Goal: Information Seeking & Learning: Learn about a topic

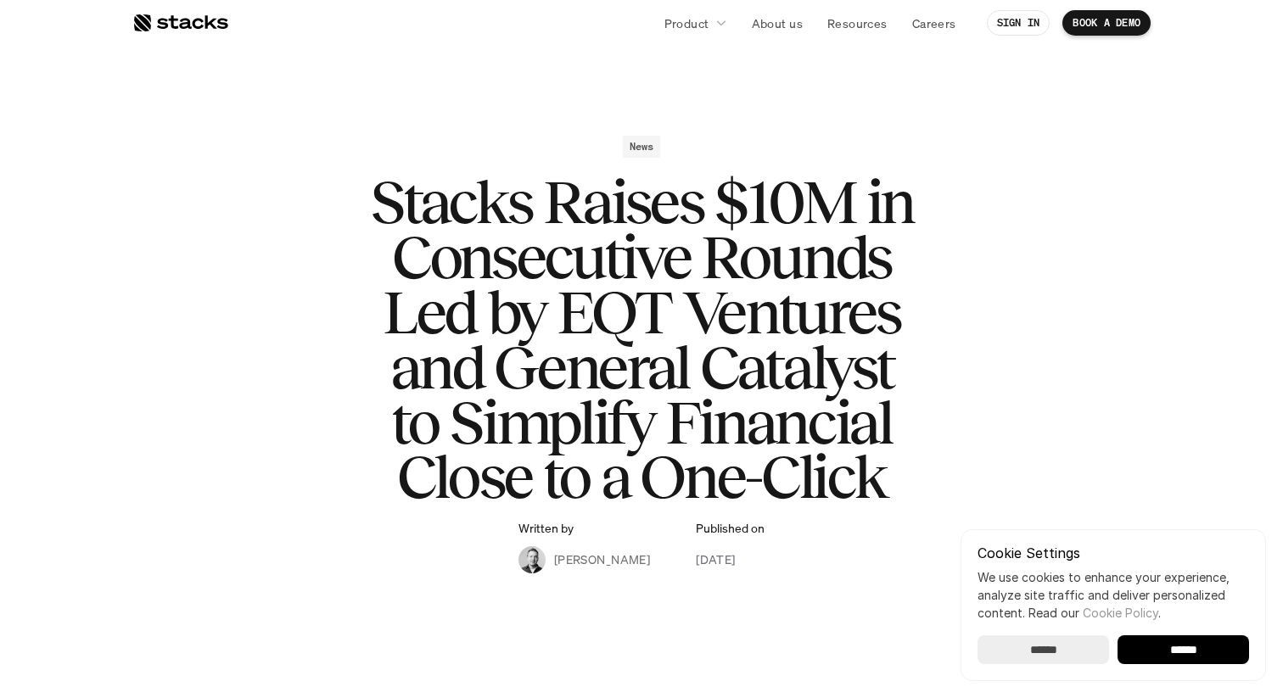
click at [738, 254] on h1 "Stacks Raises $10M in Consecutive Rounds Led by EQT Ventures and General Cataly…" at bounding box center [641, 340] width 679 height 330
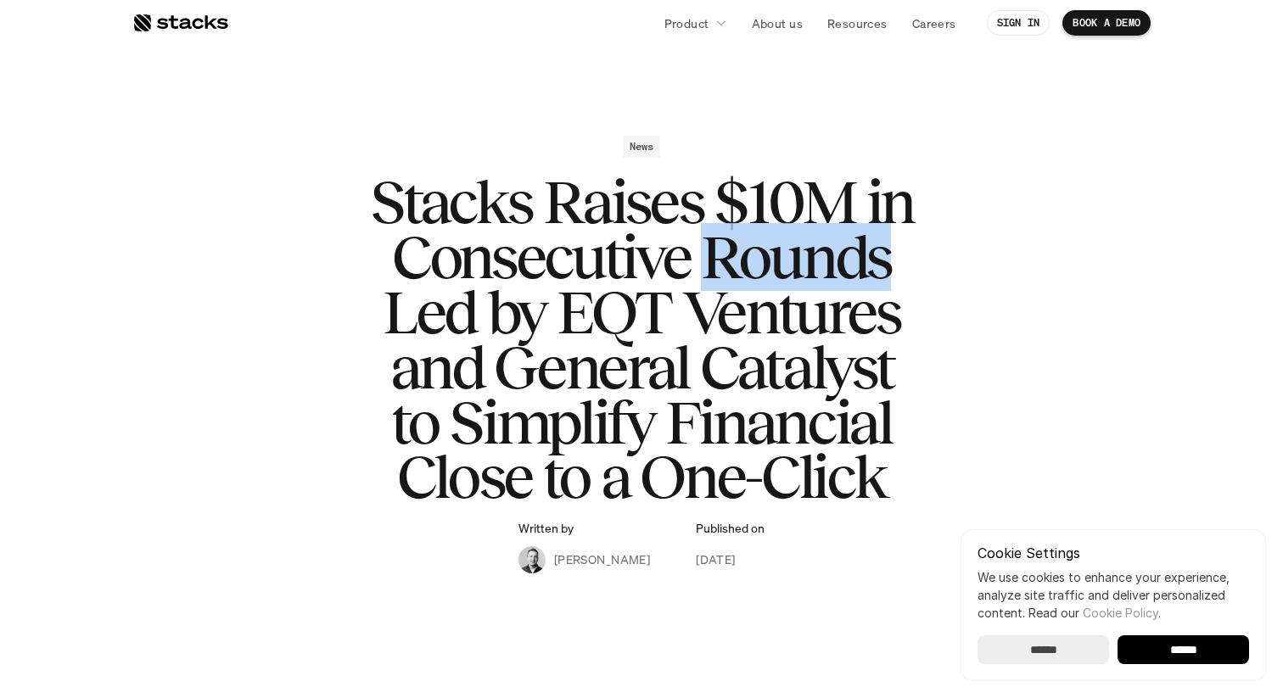
click at [738, 254] on h1 "Stacks Raises $10M in Consecutive Rounds Led by EQT Ventures and General Cataly…" at bounding box center [641, 340] width 679 height 330
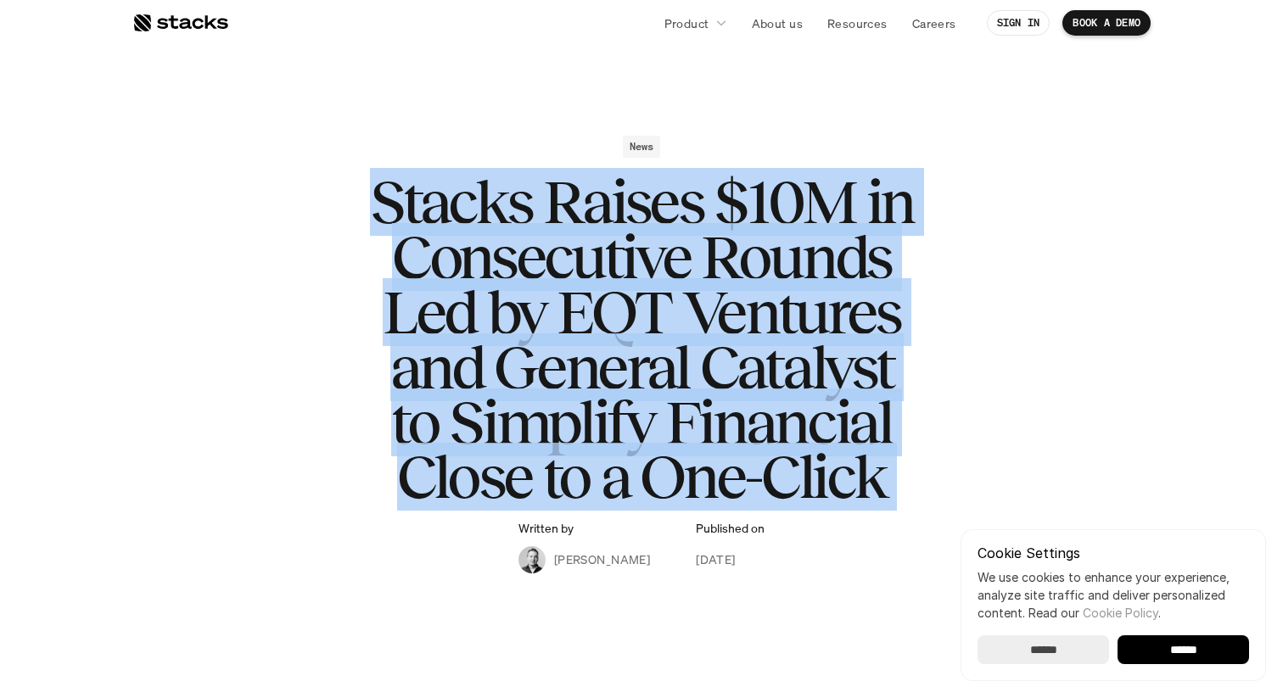
click at [738, 254] on h1 "Stacks Raises $10M in Consecutive Rounds Led by EQT Ventures and General Cataly…" at bounding box center [641, 340] width 679 height 330
click at [729, 270] on h1 "Stacks Raises $10M in Consecutive Rounds Led by EQT Ventures and General Cataly…" at bounding box center [641, 340] width 679 height 330
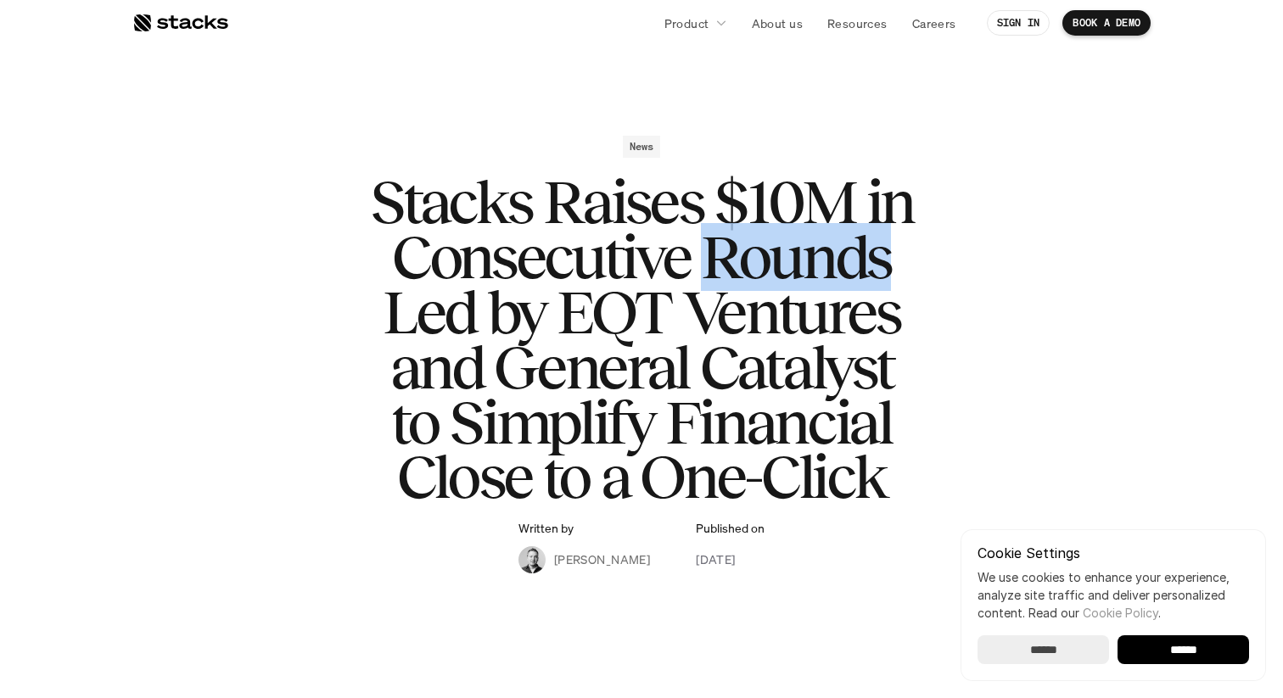
click at [729, 270] on h1 "Stacks Raises $10M in Consecutive Rounds Led by EQT Ventures and General Cataly…" at bounding box center [641, 340] width 679 height 330
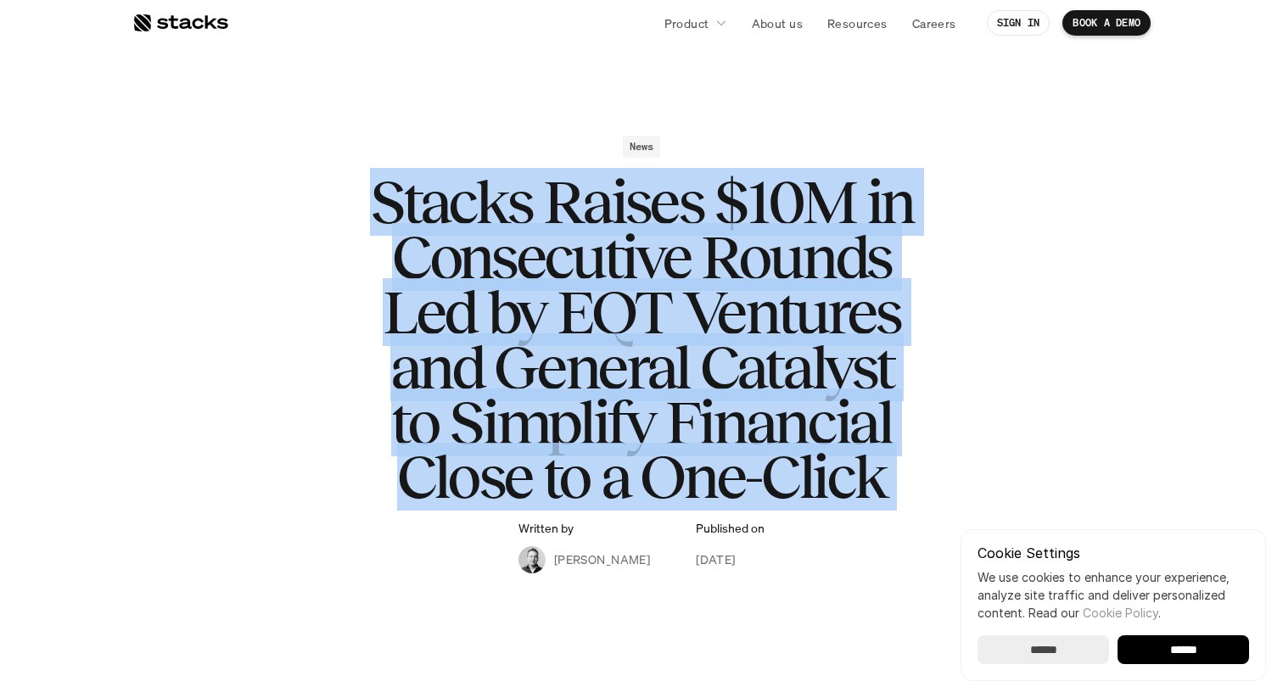
click at [729, 270] on h1 "Stacks Raises $10M in Consecutive Rounds Led by EQT Ventures and General Cataly…" at bounding box center [641, 340] width 679 height 330
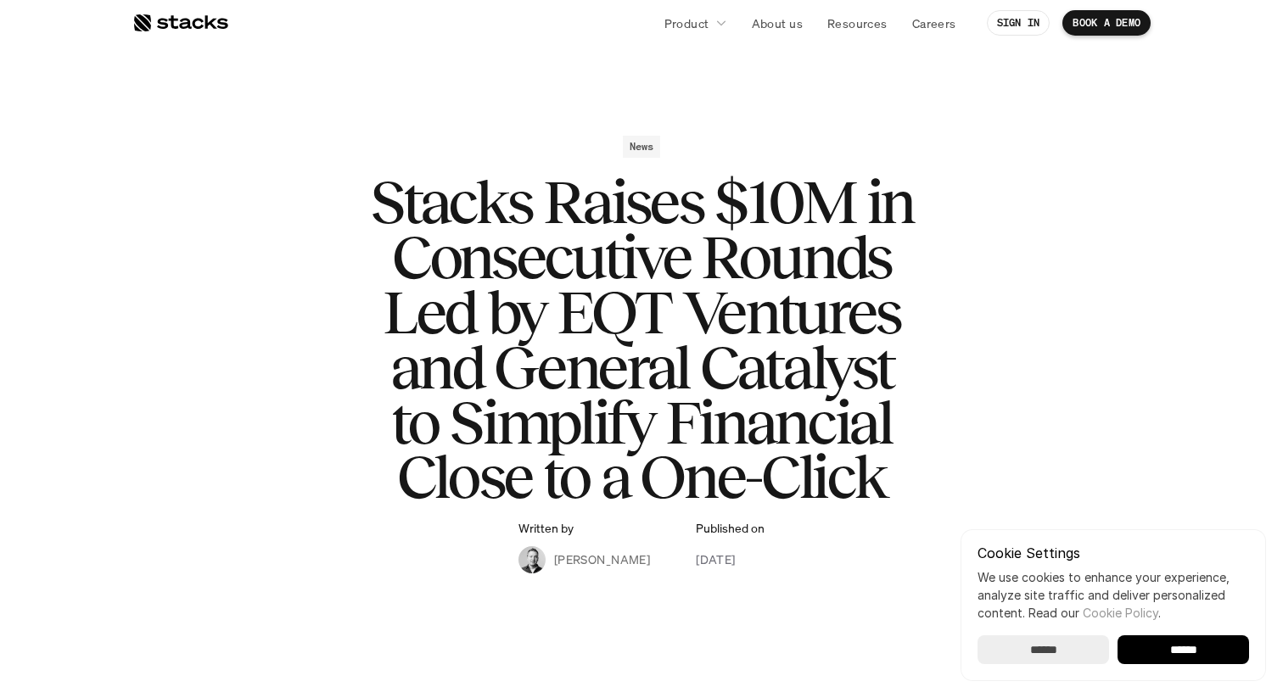
click at [730, 303] on h1 "Stacks Raises $10M in Consecutive Rounds Led by EQT Ventures and General Cataly…" at bounding box center [641, 340] width 679 height 330
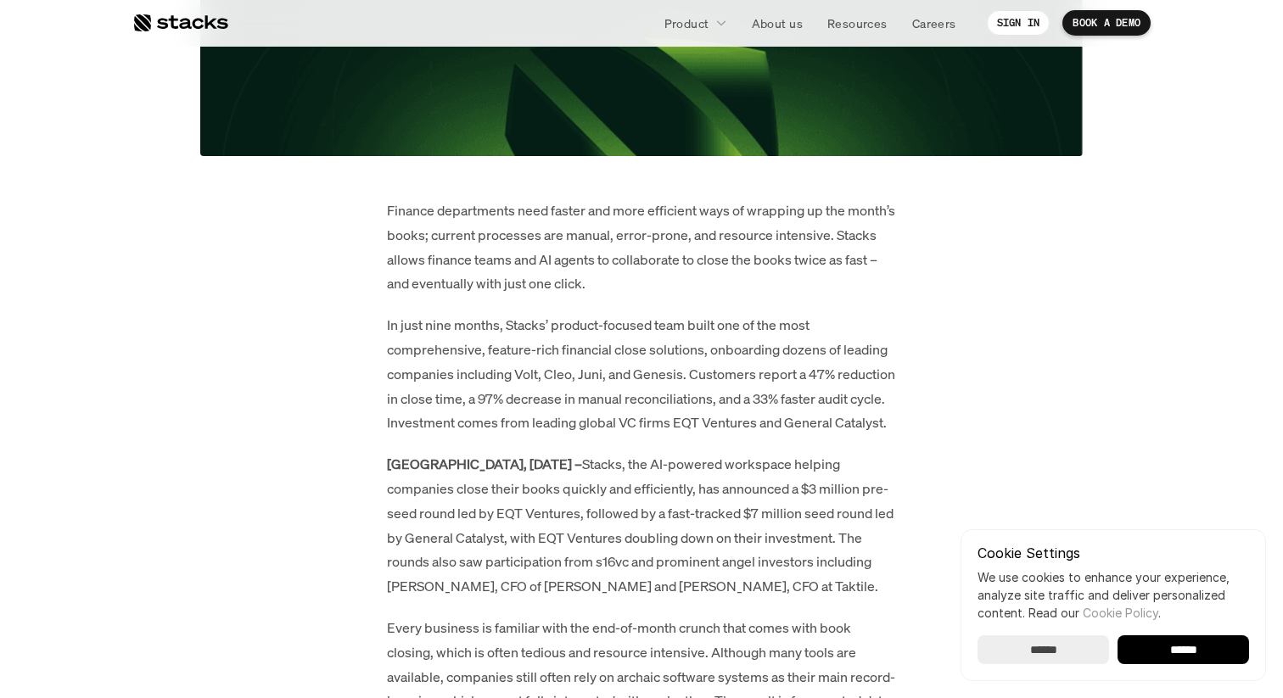
scroll to position [871, 0]
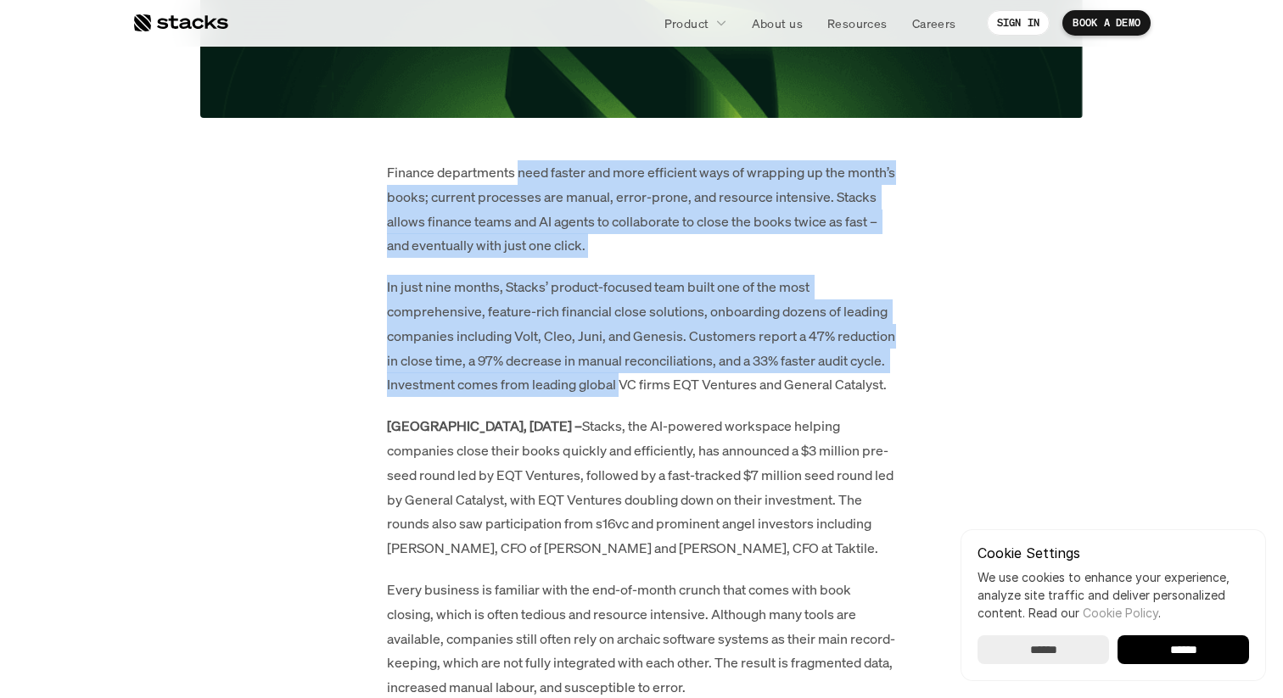
drag, startPoint x: 521, startPoint y: 174, endPoint x: 621, endPoint y: 385, distance: 233.8
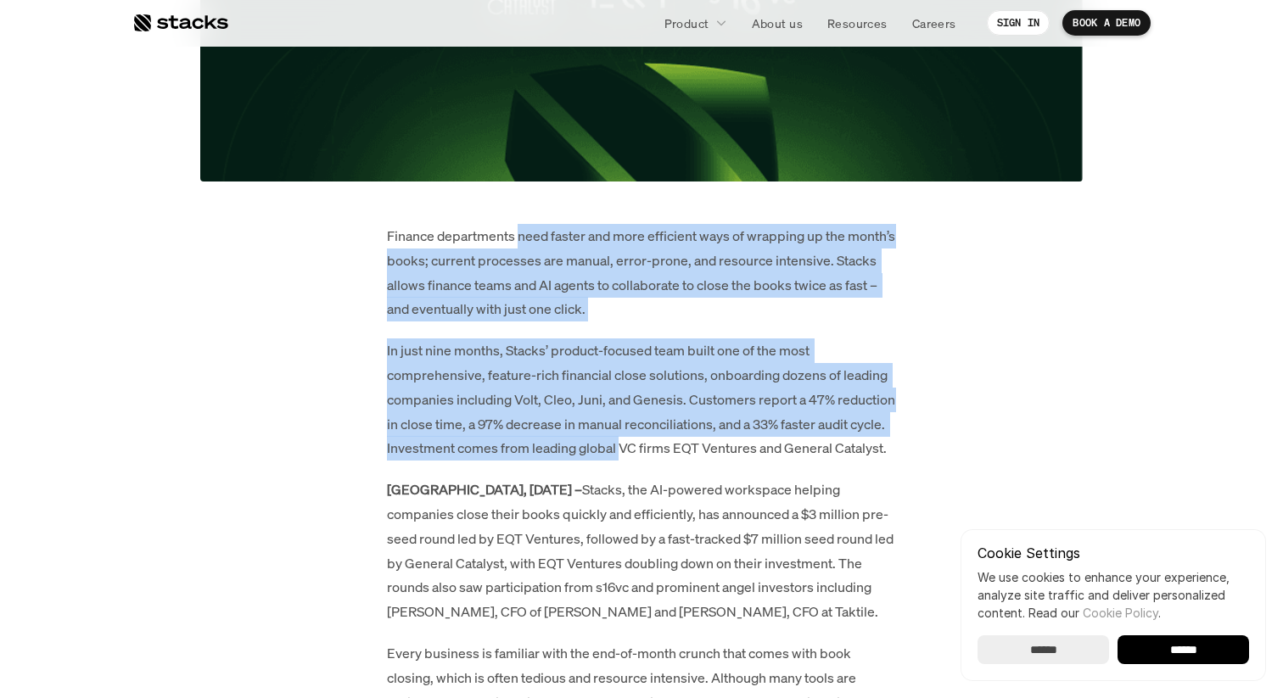
scroll to position [0, 0]
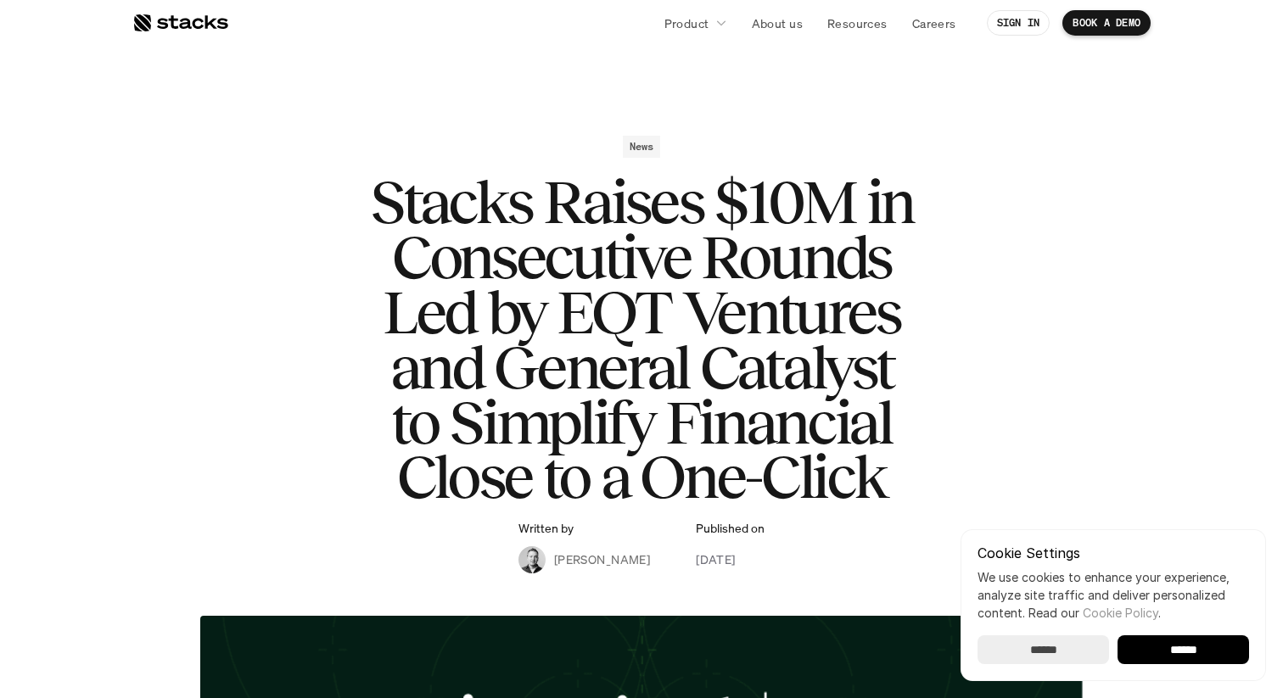
click at [193, 18] on div at bounding box center [180, 23] width 96 height 20
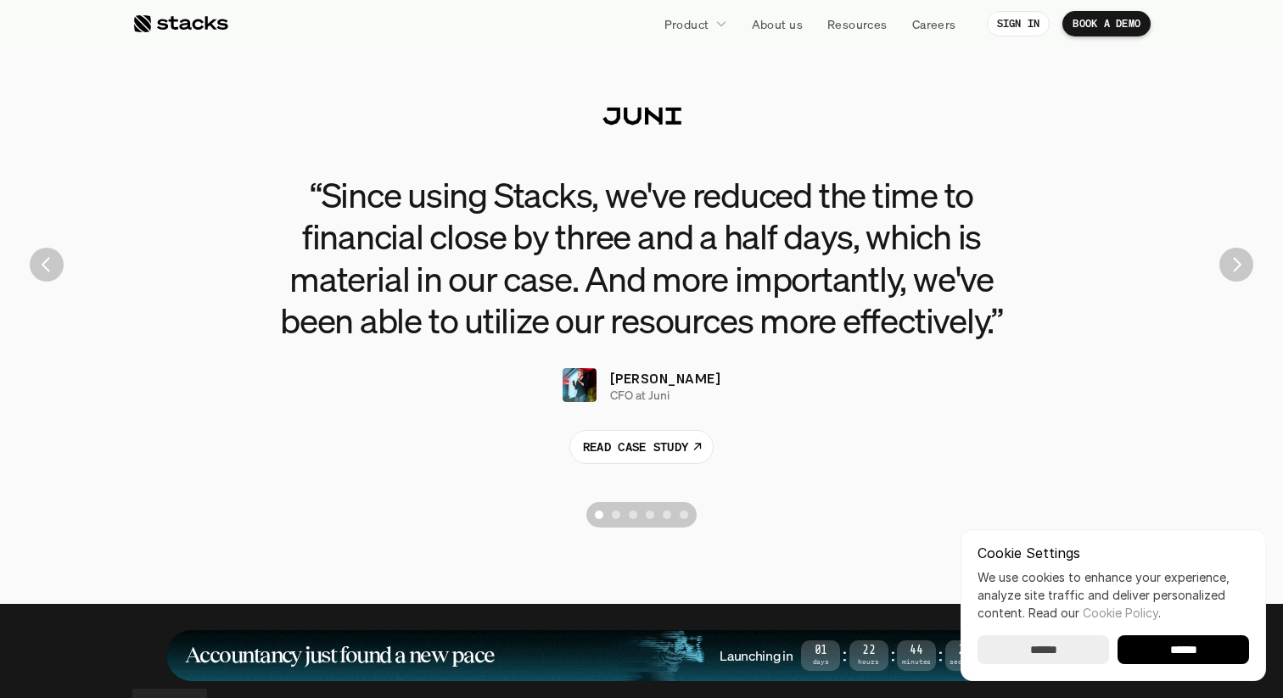
scroll to position [3826, 0]
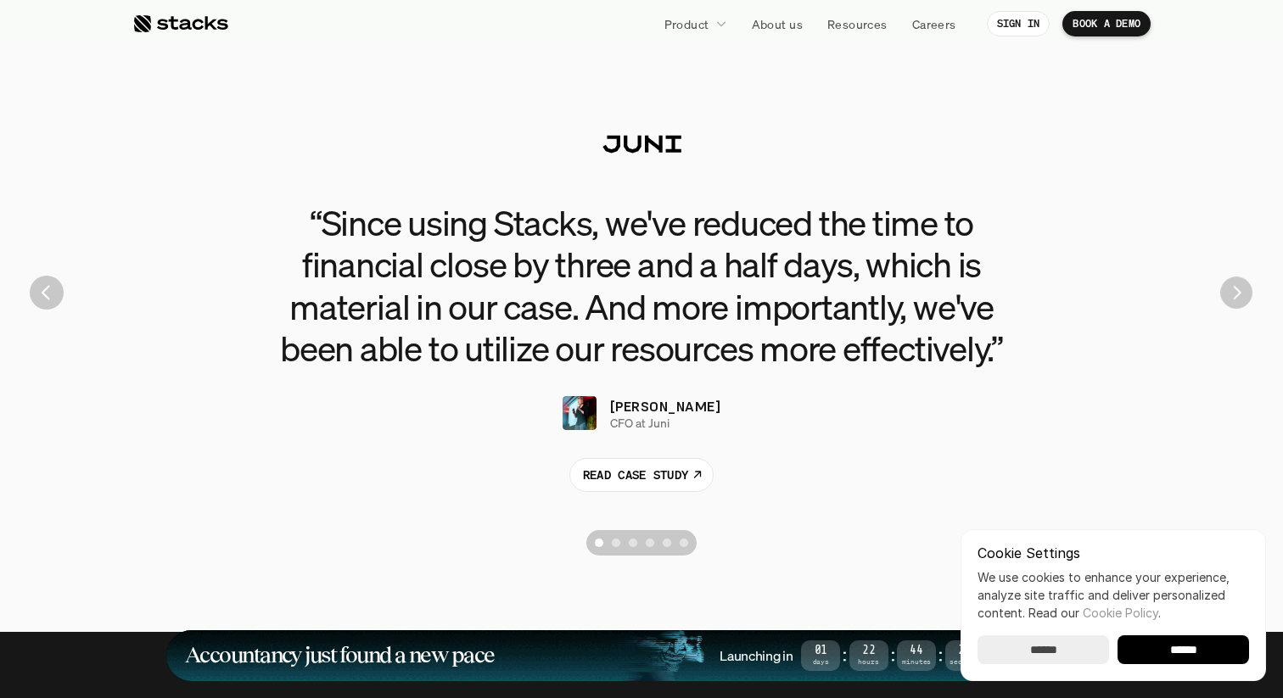
click at [1241, 294] on img "Next" at bounding box center [1236, 293] width 32 height 32
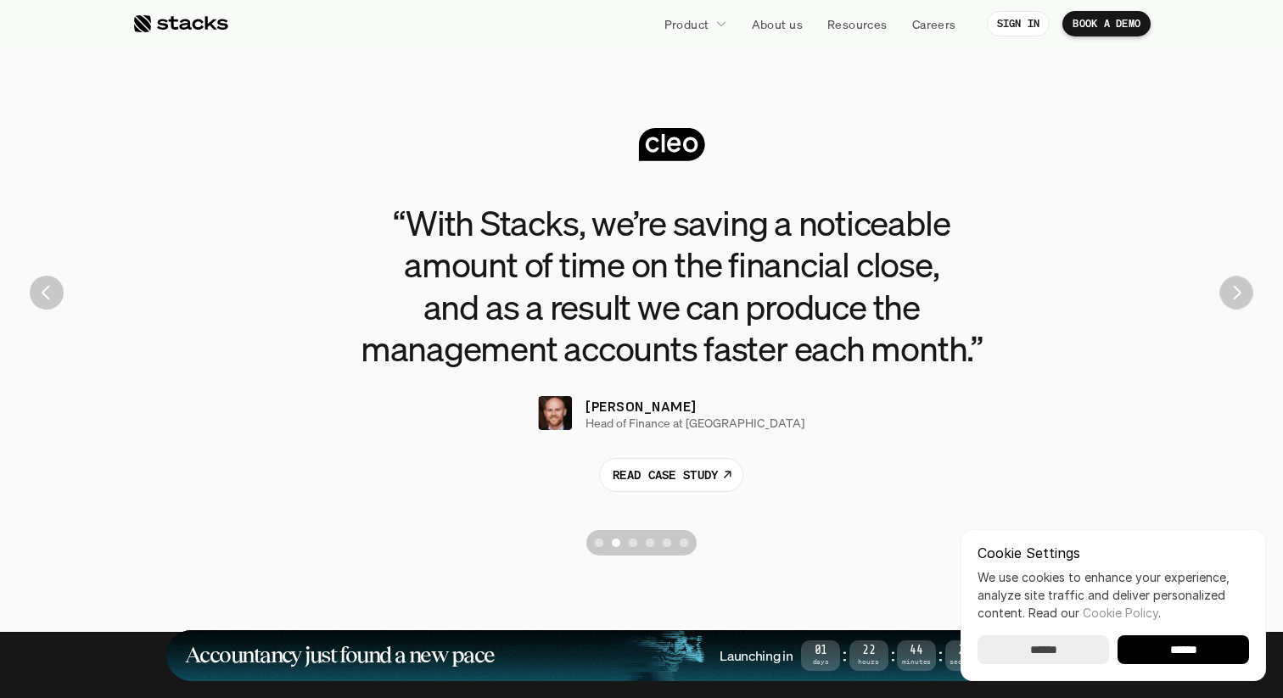
click at [1241, 294] on img "Next" at bounding box center [1235, 293] width 33 height 33
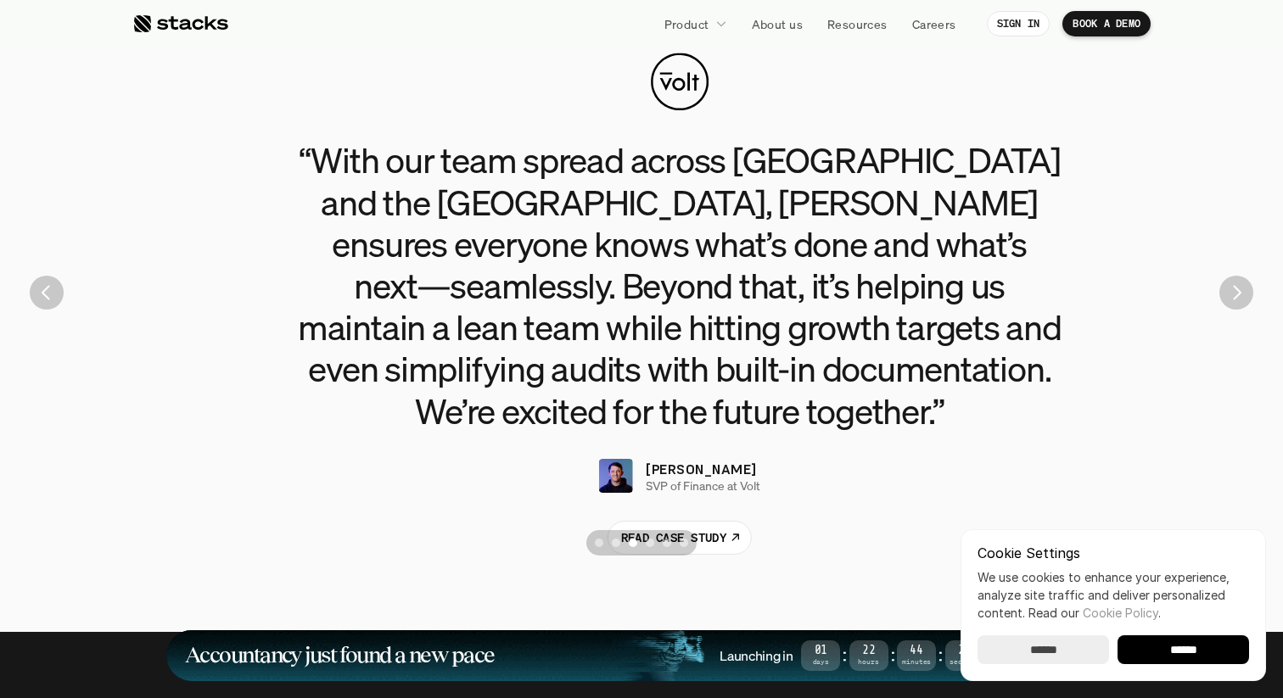
click at [1241, 294] on img "Next" at bounding box center [1236, 293] width 34 height 34
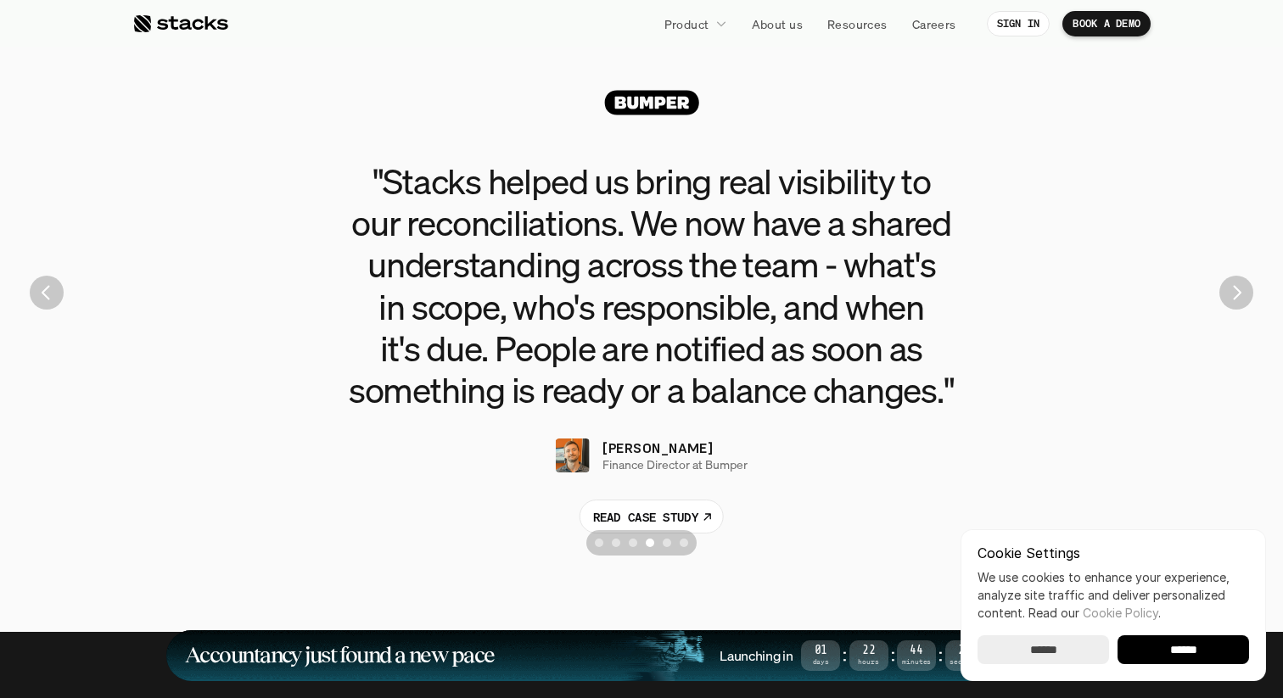
click at [1241, 294] on img "Next" at bounding box center [1236, 293] width 34 height 34
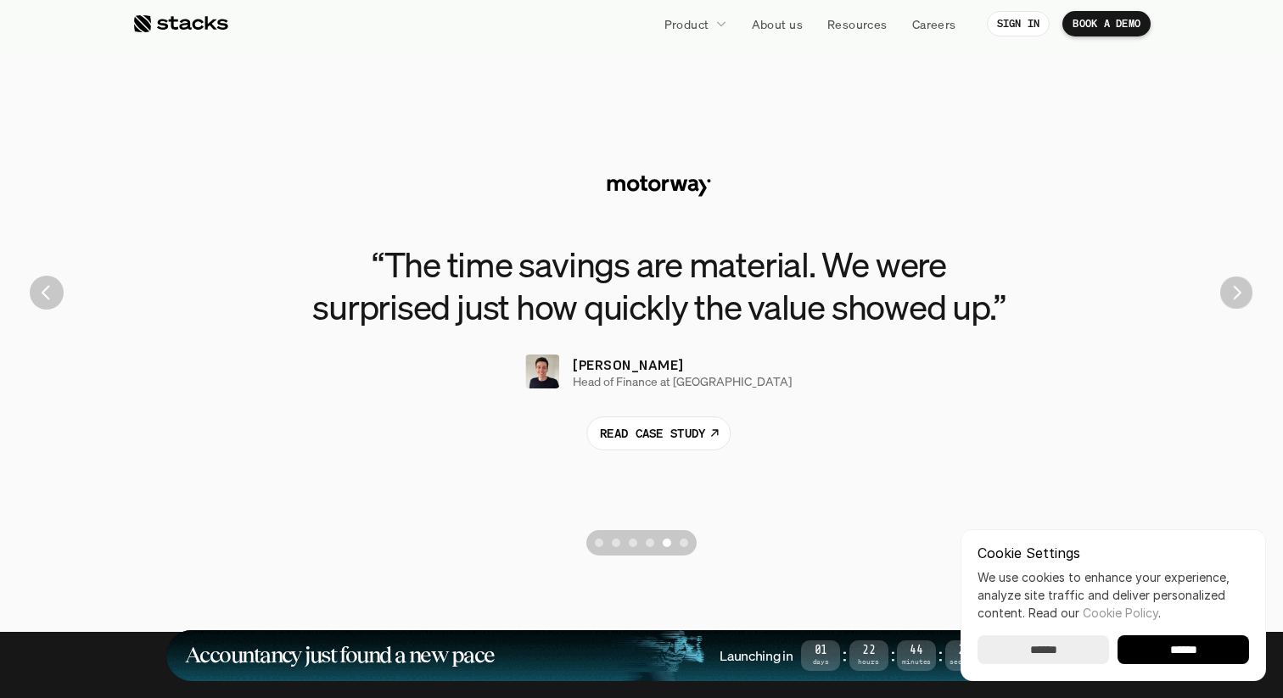
click at [1241, 294] on img "Next" at bounding box center [1236, 293] width 32 height 32
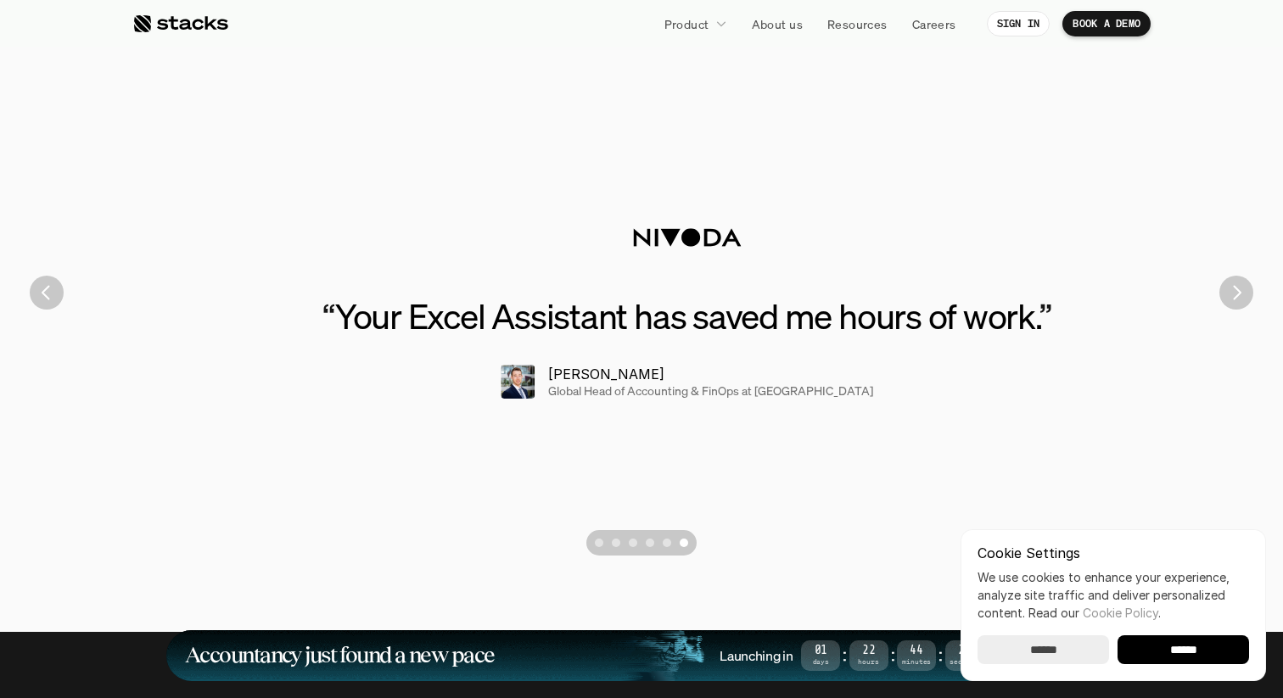
click at [1241, 294] on img "Next" at bounding box center [1236, 293] width 34 height 34
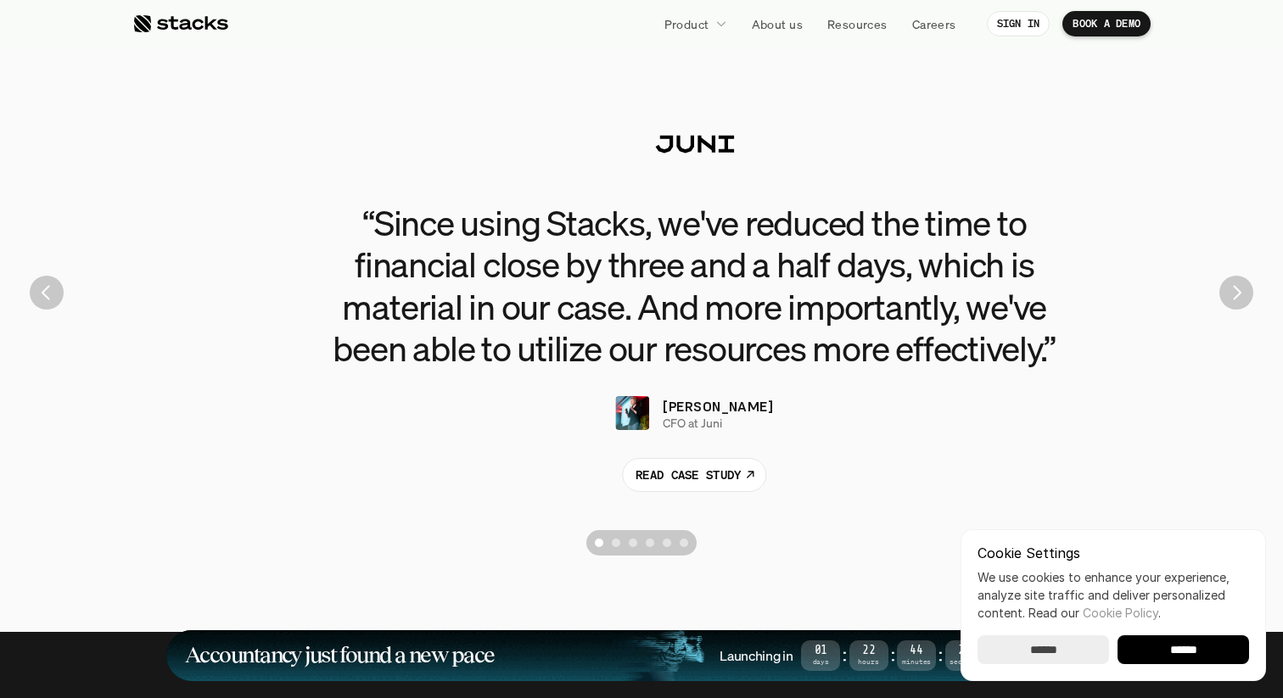
click at [1241, 294] on img "Next" at bounding box center [1236, 293] width 34 height 34
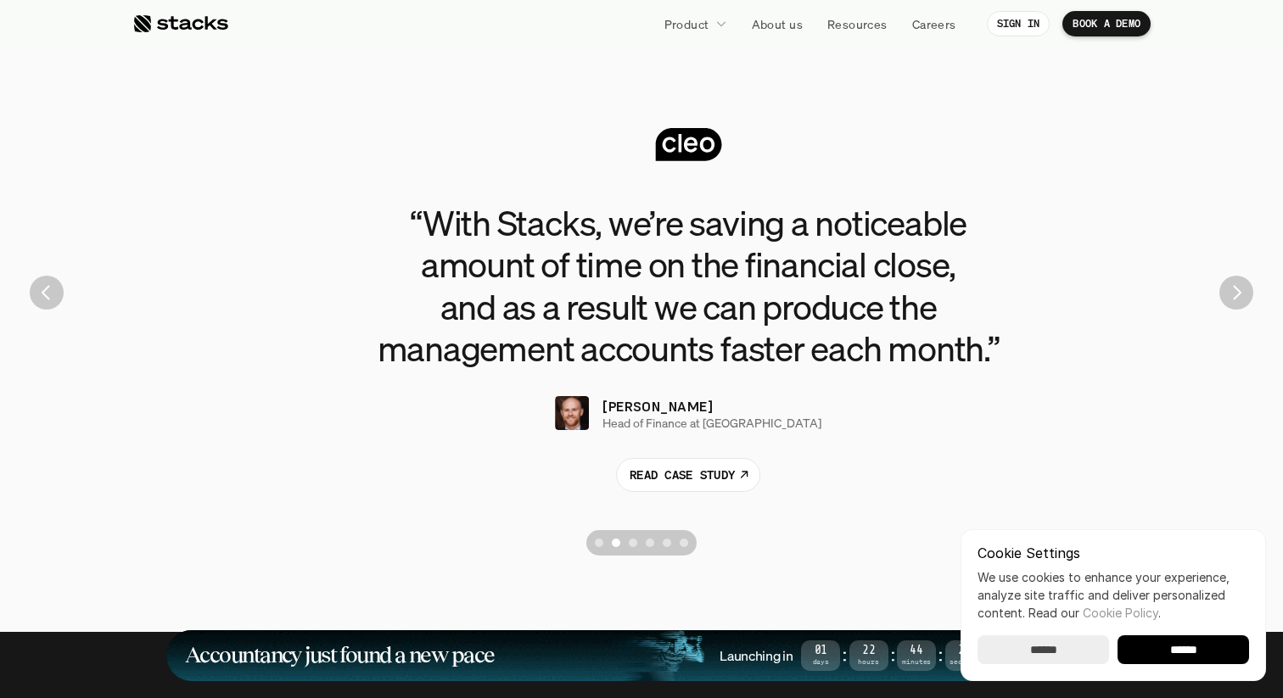
click at [1241, 294] on img "Next" at bounding box center [1236, 293] width 34 height 34
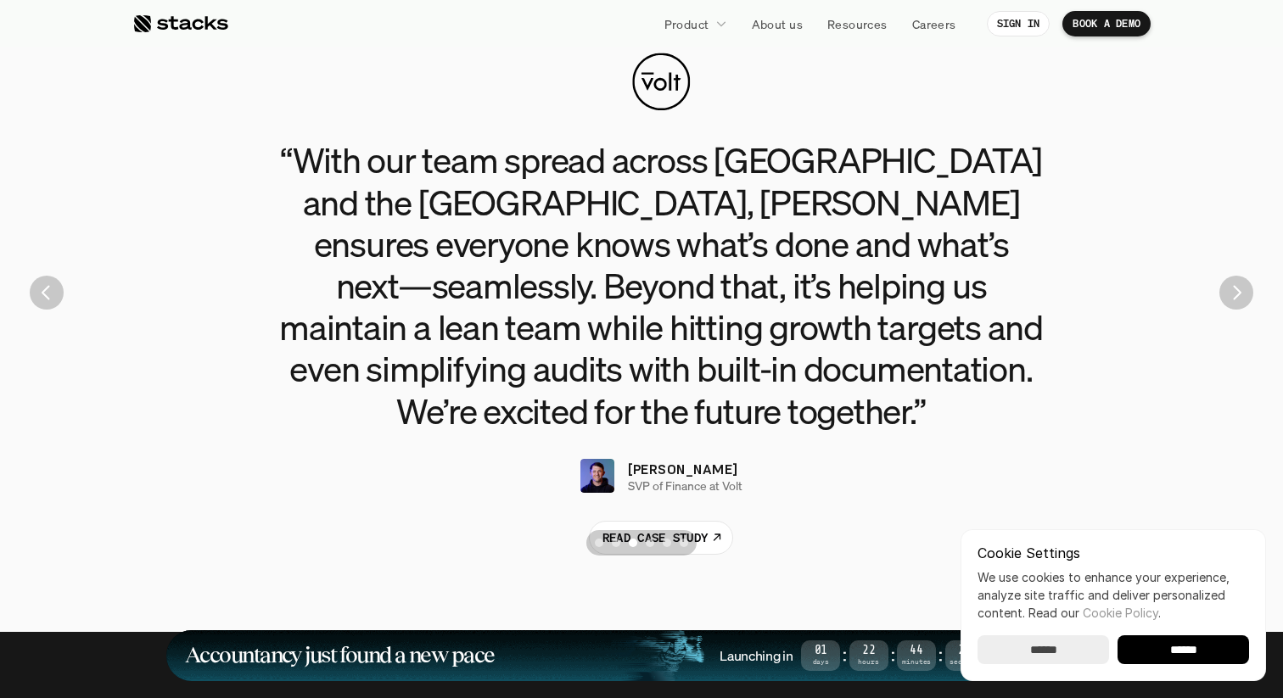
click at [1241, 294] on img "Next" at bounding box center [1236, 293] width 34 height 34
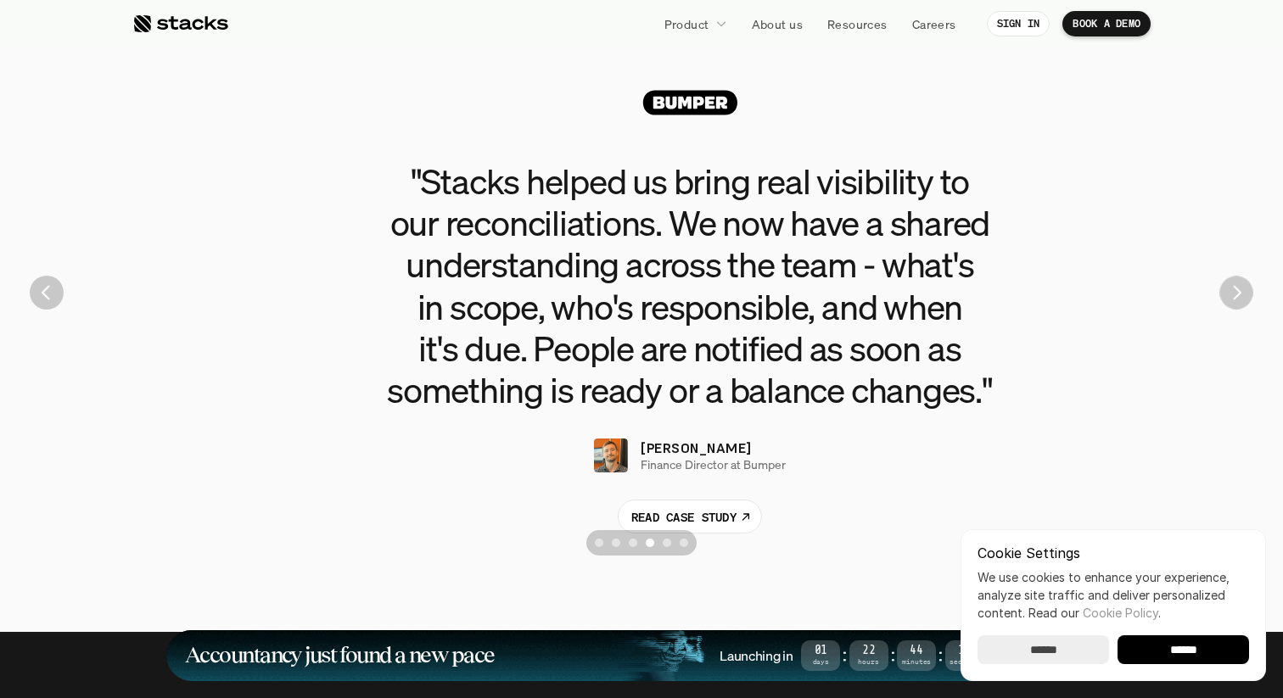
click at [1241, 294] on img "Next" at bounding box center [1235, 293] width 33 height 33
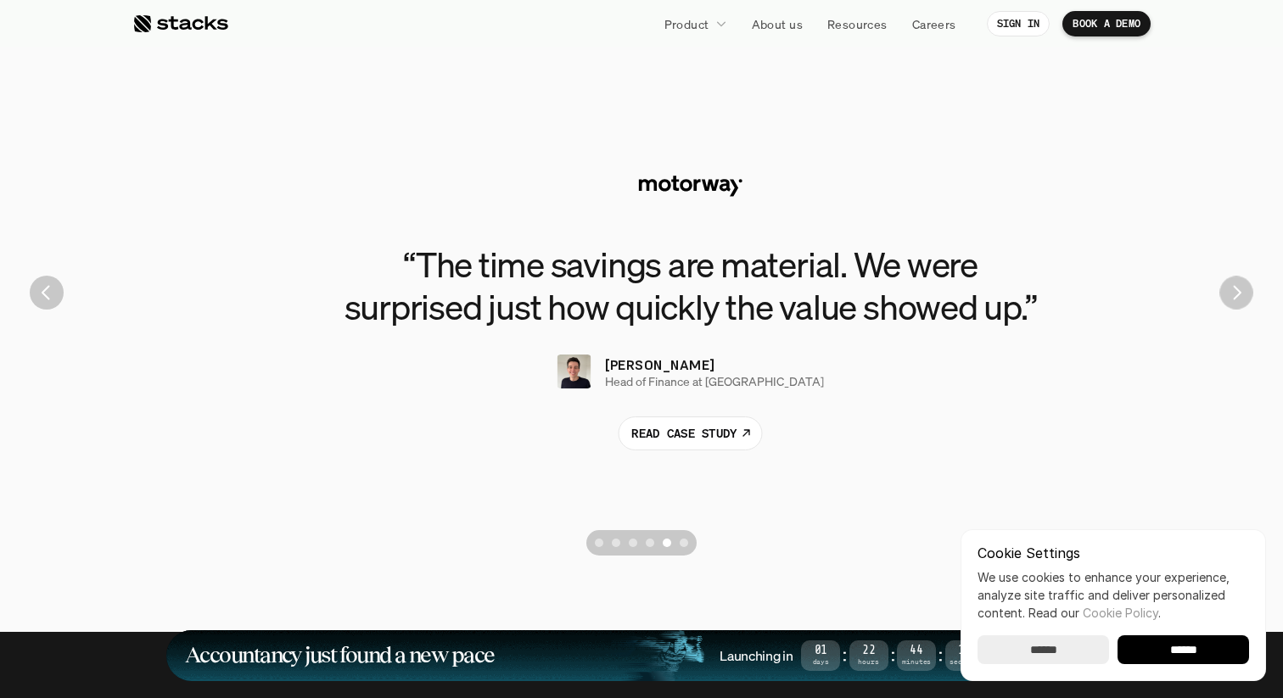
click at [1241, 294] on img "Next" at bounding box center [1235, 293] width 33 height 33
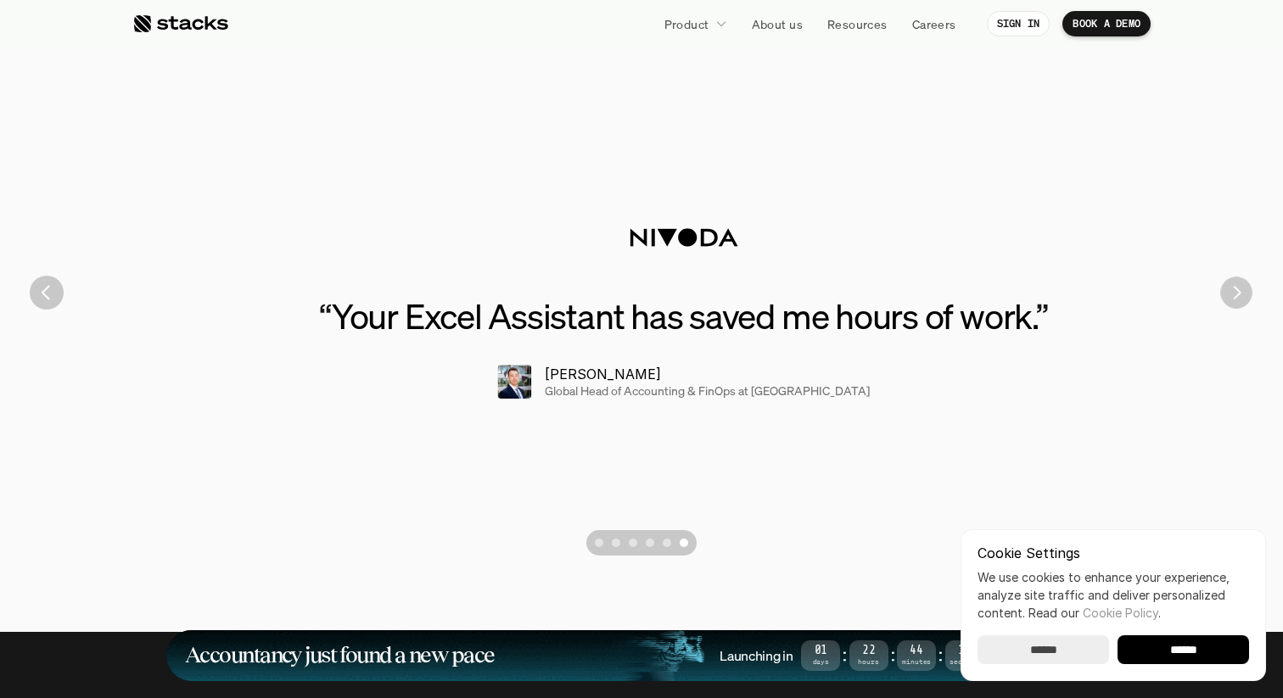
click at [1241, 294] on img "Next" at bounding box center [1235, 292] width 31 height 31
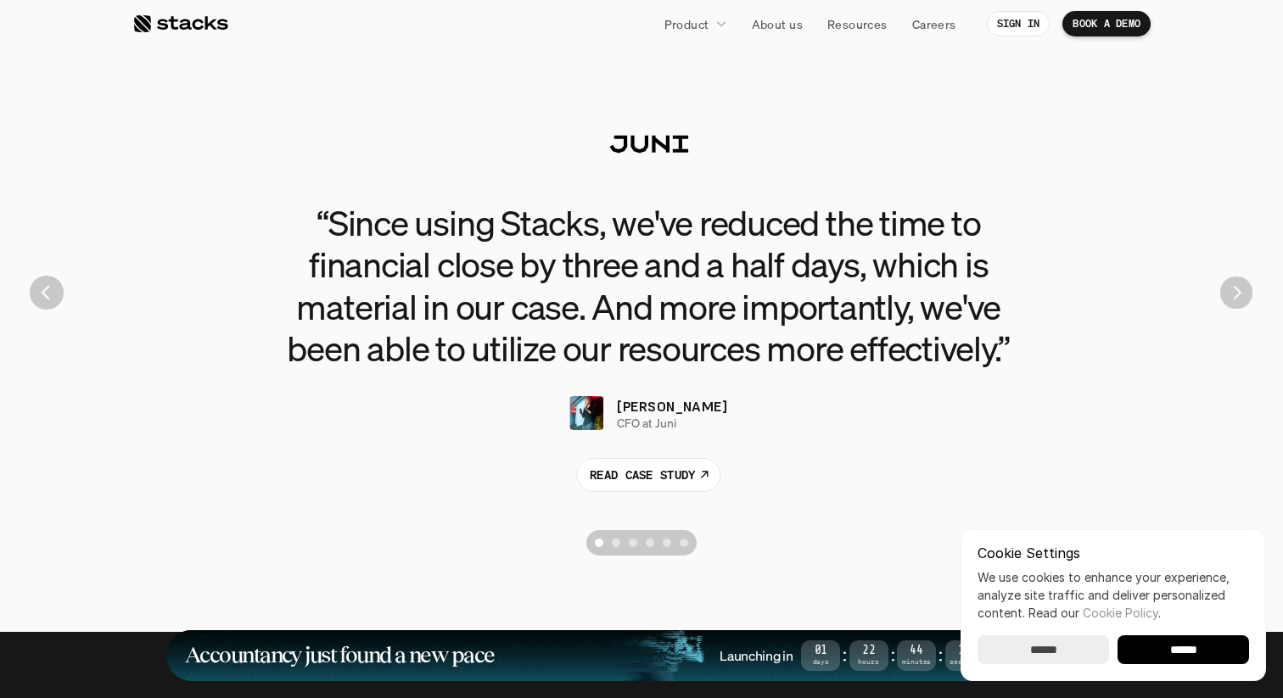
click at [1241, 294] on img "Next" at bounding box center [1236, 293] width 33 height 33
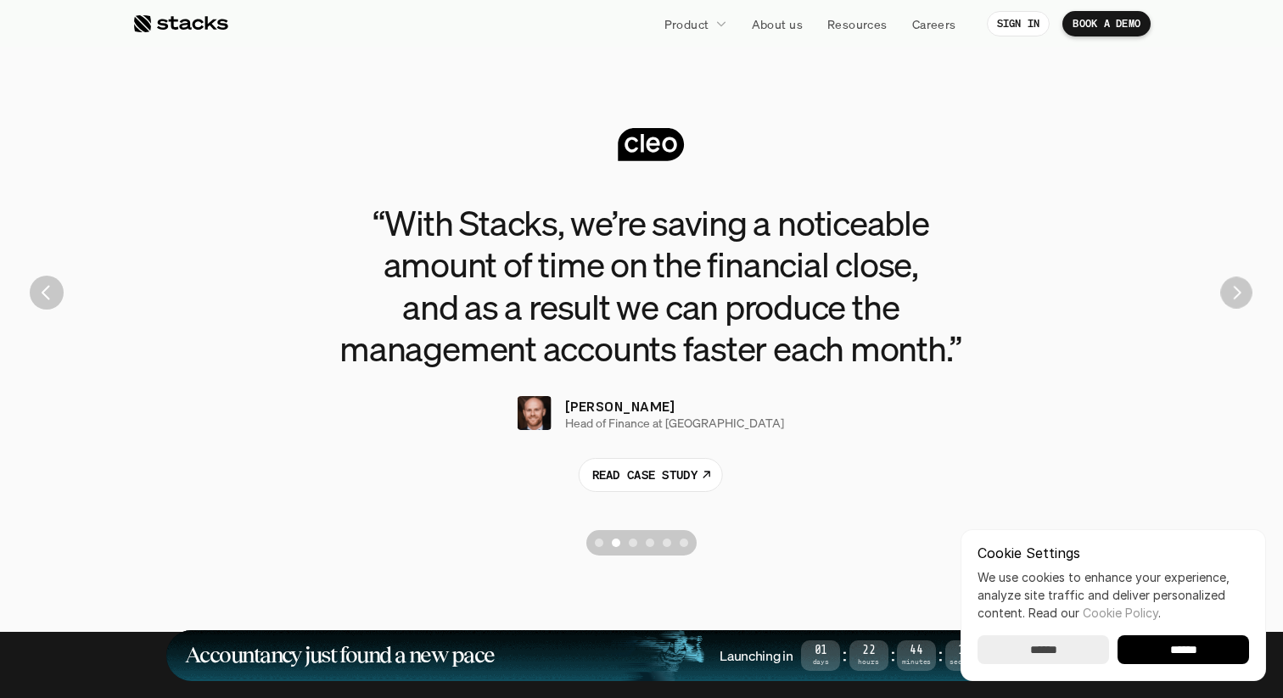
click at [1241, 294] on img "Next" at bounding box center [1235, 292] width 31 height 31
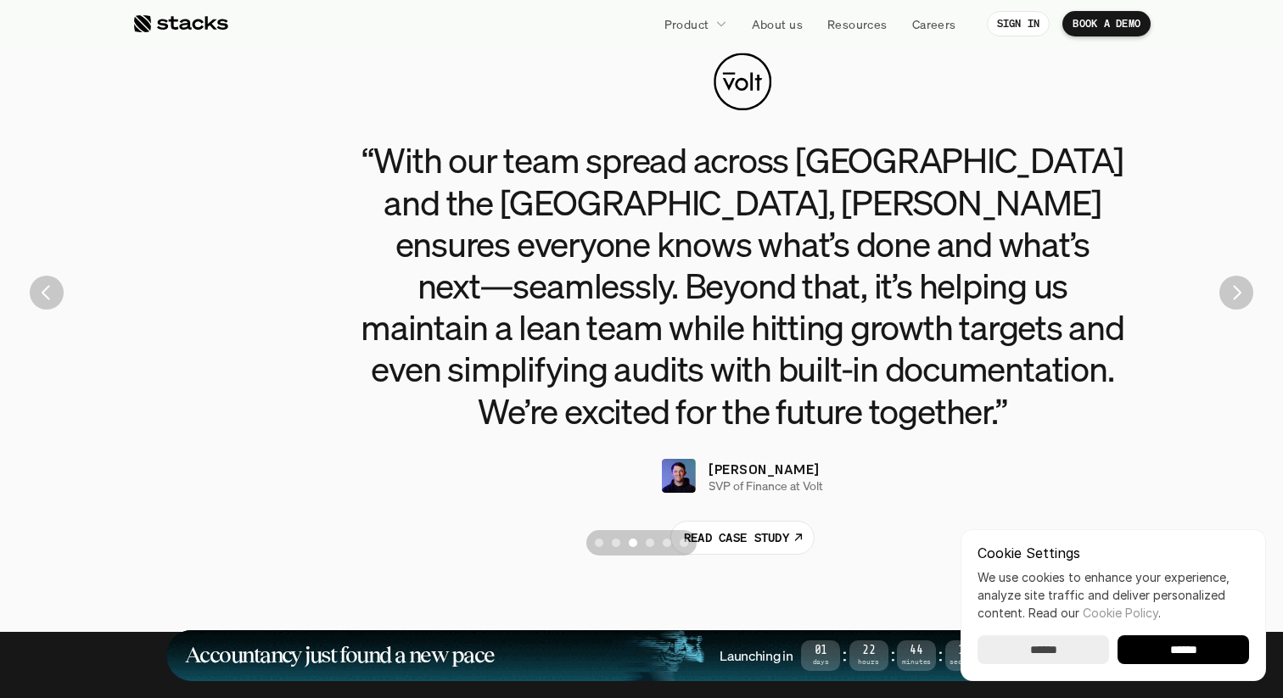
click at [1241, 294] on img "Next" at bounding box center [1236, 293] width 34 height 34
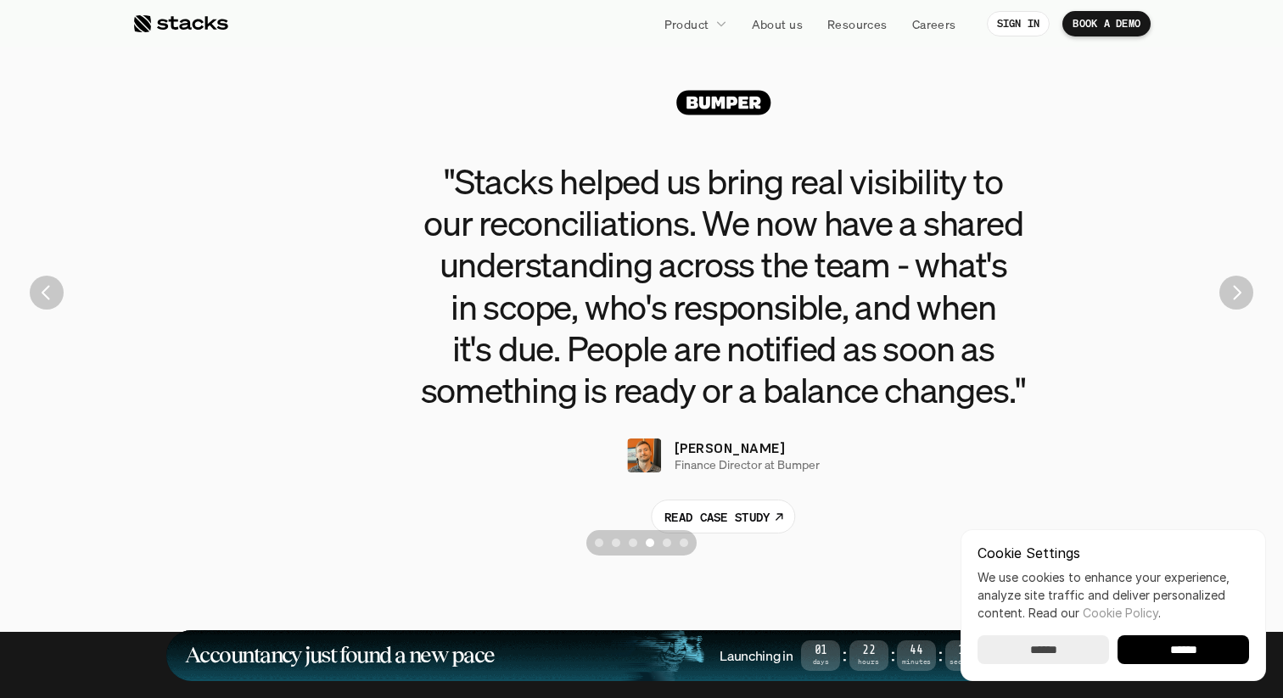
click at [1241, 294] on img "Next" at bounding box center [1236, 293] width 34 height 34
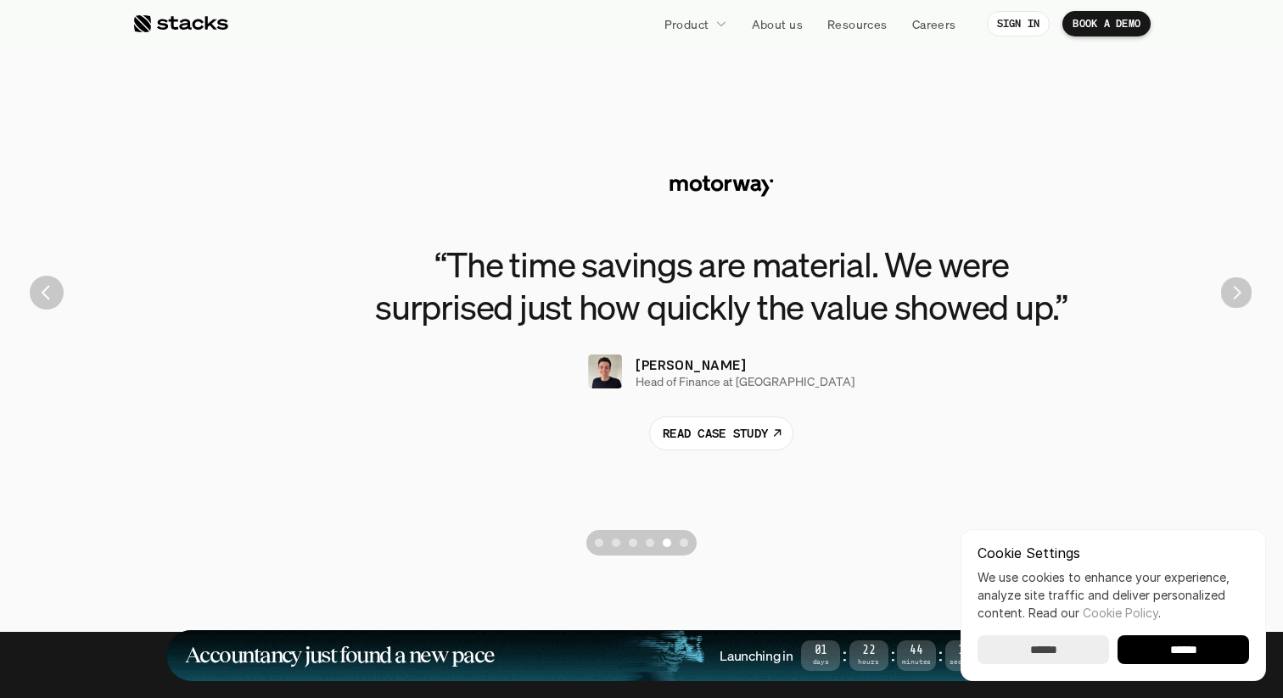
click at [1241, 294] on img "Next" at bounding box center [1236, 292] width 31 height 31
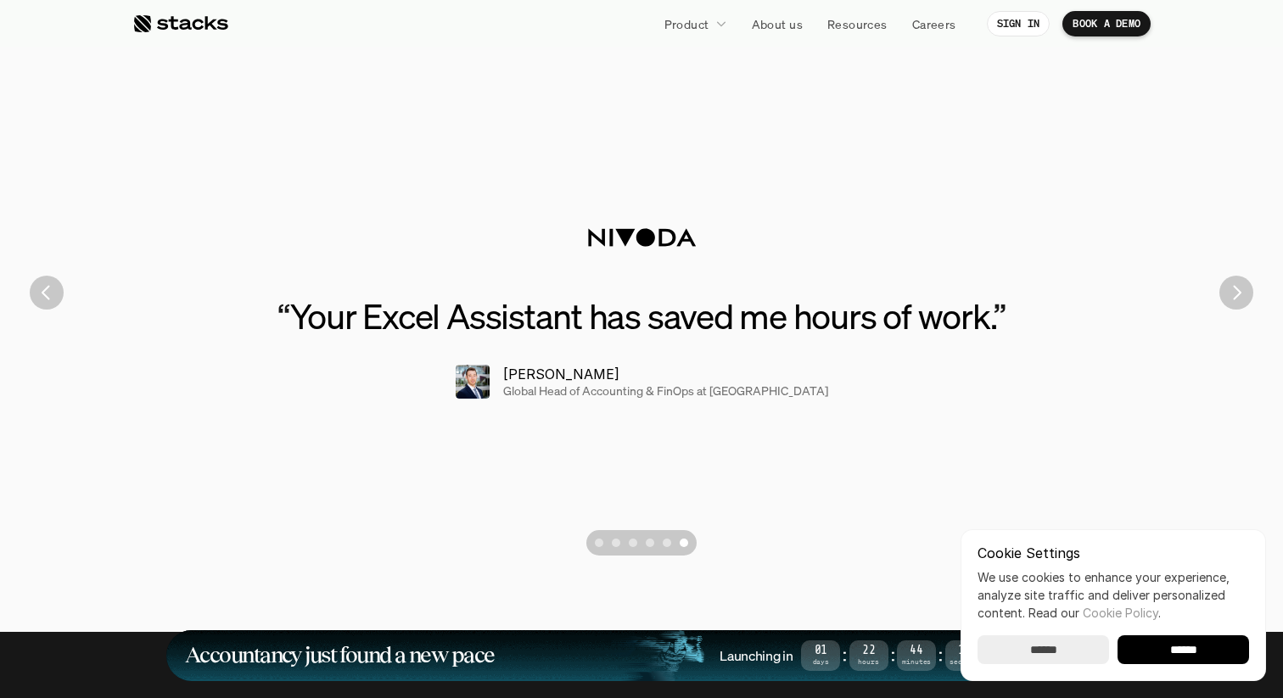
click at [1241, 294] on img "Next" at bounding box center [1236, 293] width 34 height 34
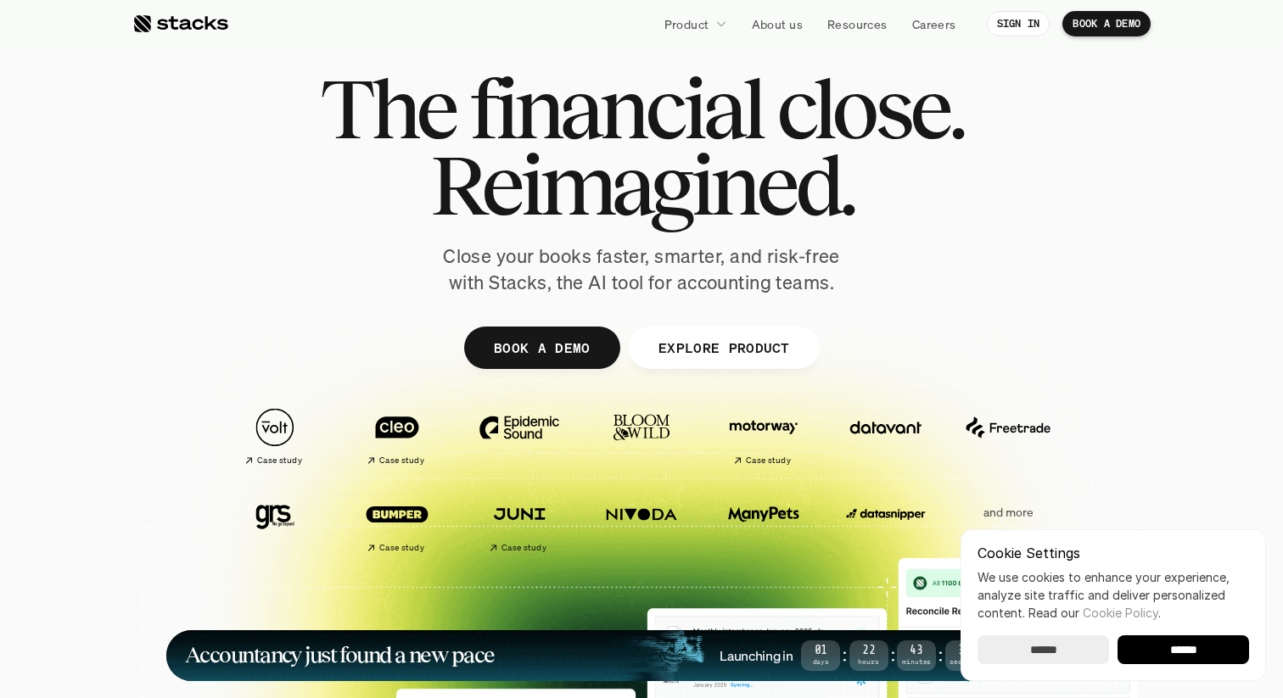
scroll to position [0, 0]
